Goal: Information Seeking & Learning: Learn about a topic

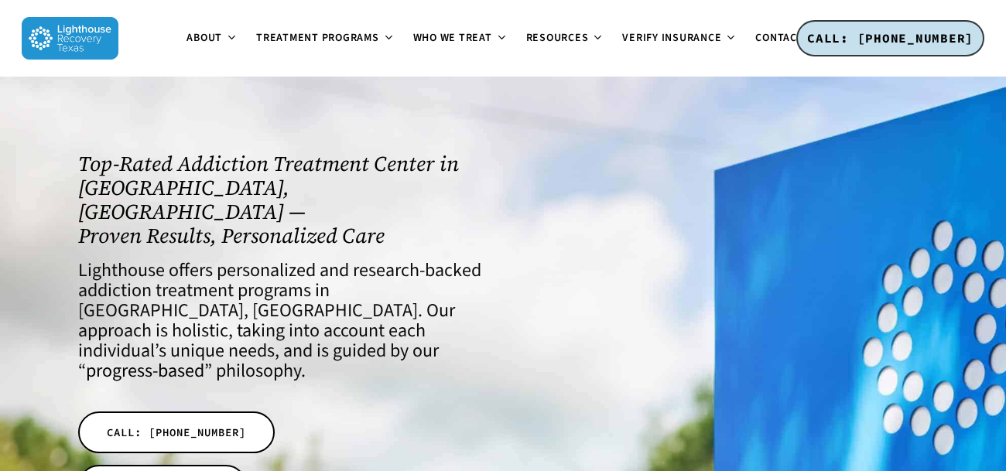
scroll to position [26, 0]
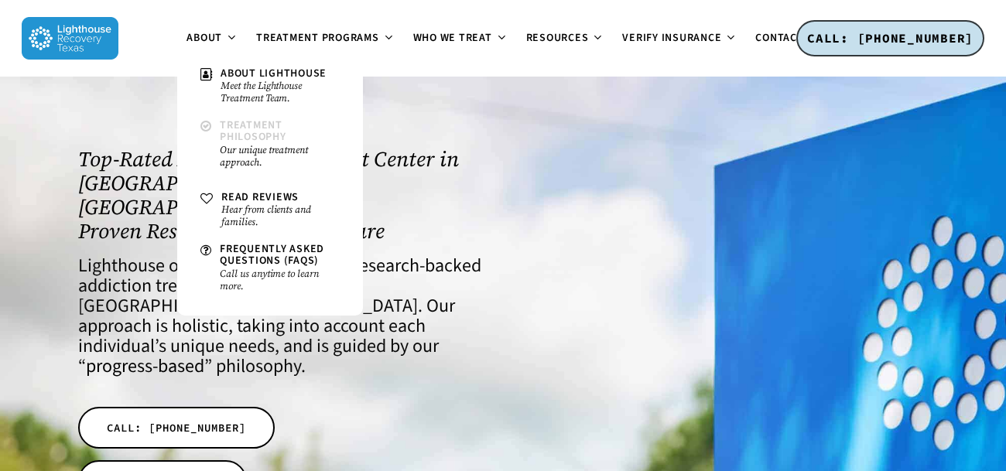
click at [238, 134] on span "Treatment Philosophy" at bounding box center [253, 131] width 67 height 27
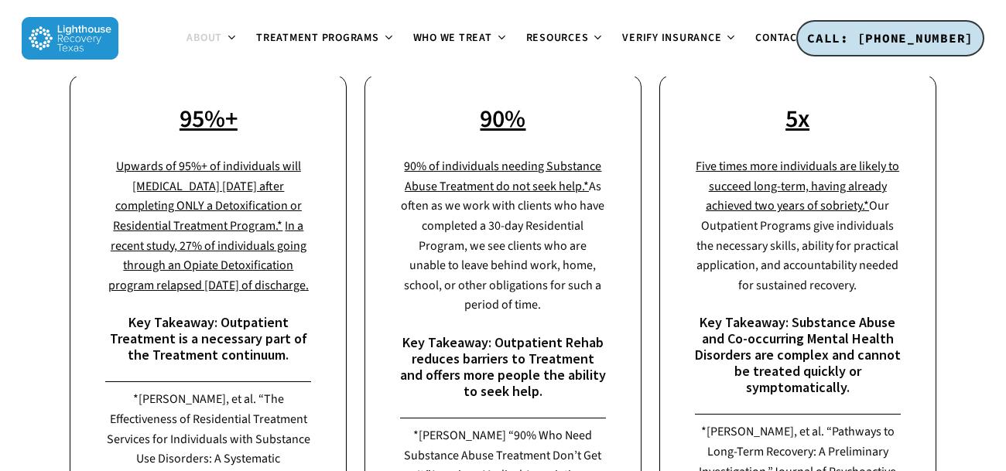
scroll to position [2101, 0]
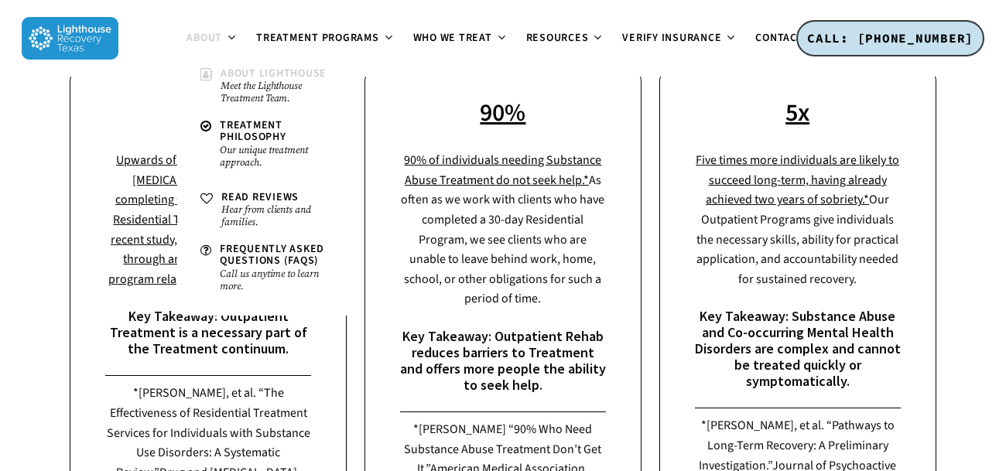
click at [226, 72] on span "About Lighthouse" at bounding box center [274, 73] width 106 height 15
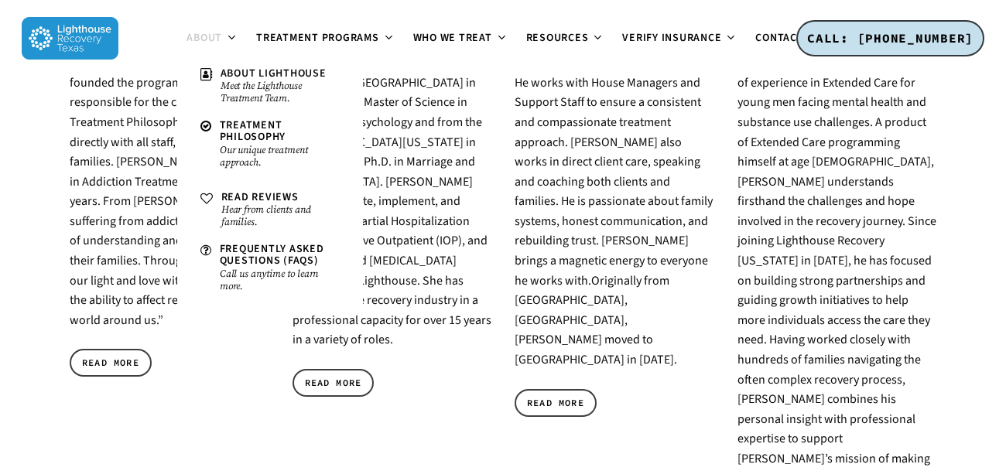
scroll to position [929, 0]
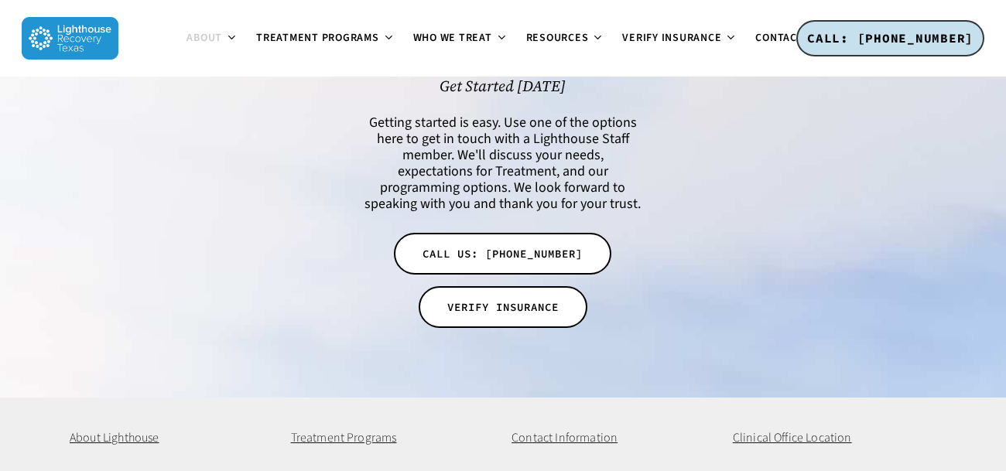
scroll to position [3358, 0]
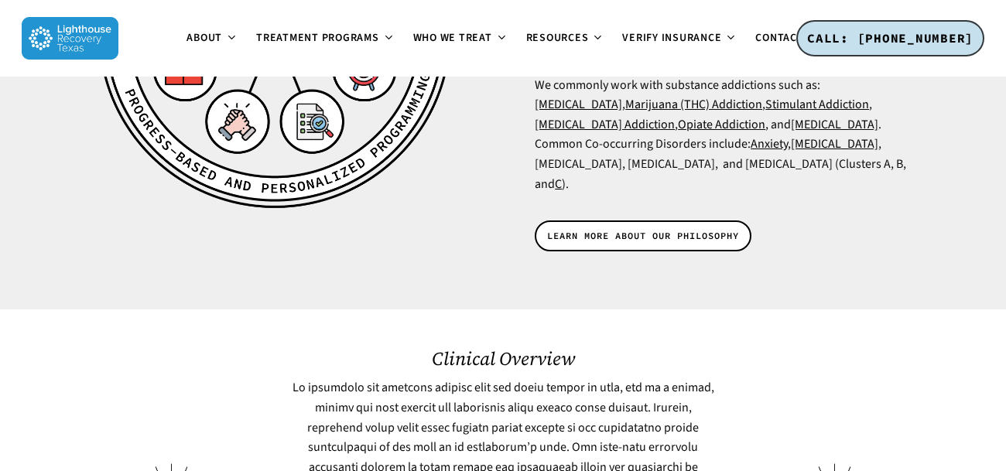
scroll to position [4066, 0]
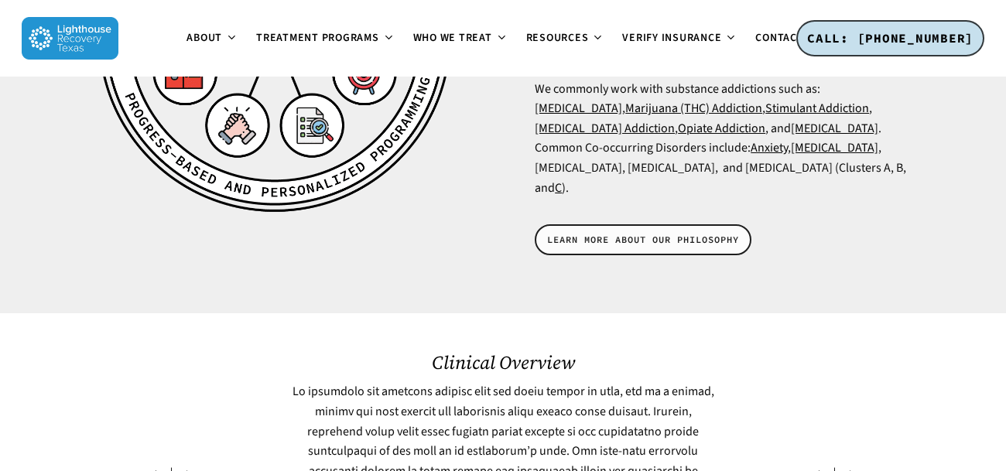
click at [594, 232] on span "LEARN MORE ABOUT OUR PHILOSOPHY" at bounding box center [643, 239] width 192 height 15
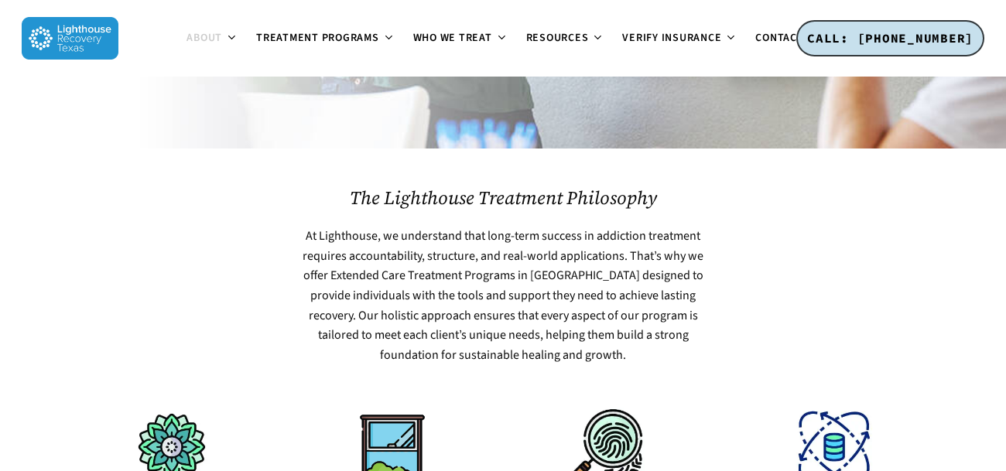
scroll to position [535, 0]
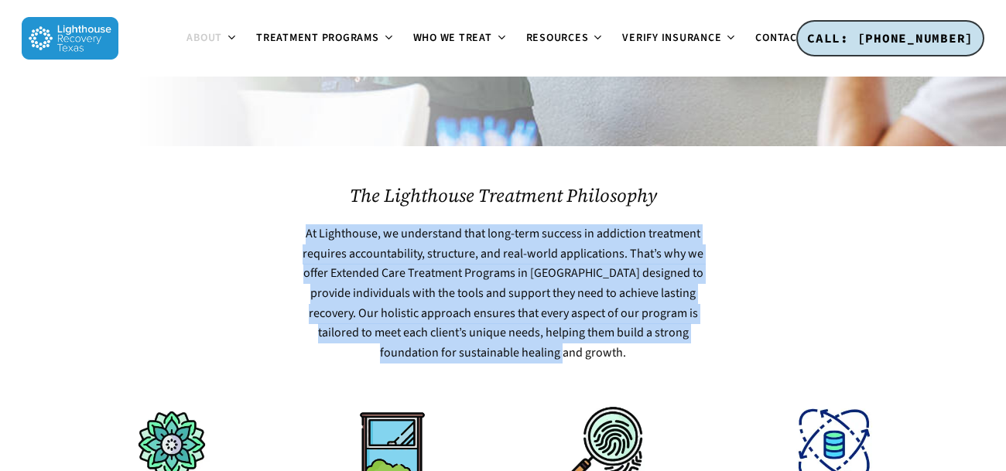
drag, startPoint x: 306, startPoint y: 205, endPoint x: 718, endPoint y: 308, distance: 425.1
click at [718, 308] on div "The Lighthouse Treatment Philosophy At [GEOGRAPHIC_DATA], we understand that lo…" at bounding box center [503, 274] width 442 height 178
copy p "At Lighthouse, we understand that long-term success in addiction treatment requ…"
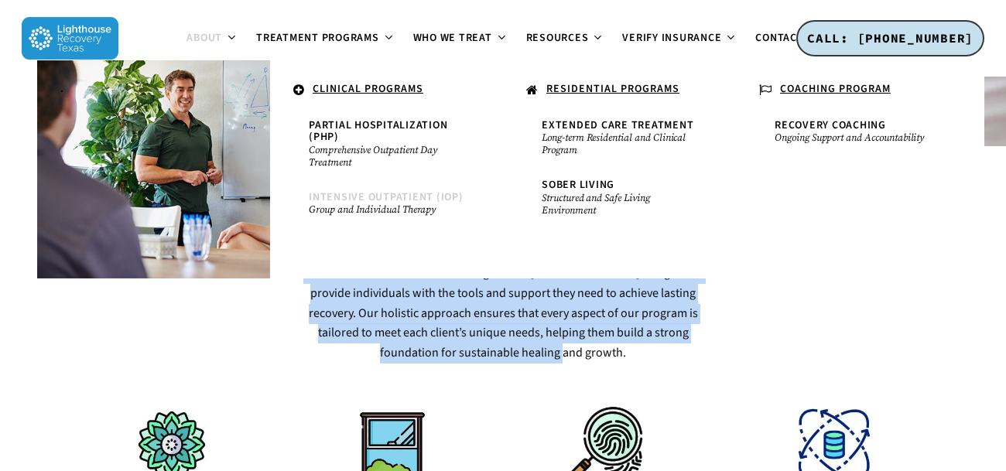
click at [354, 195] on span "Intensive Outpatient (IOP)" at bounding box center [386, 197] width 155 height 15
